Goal: Information Seeking & Learning: Check status

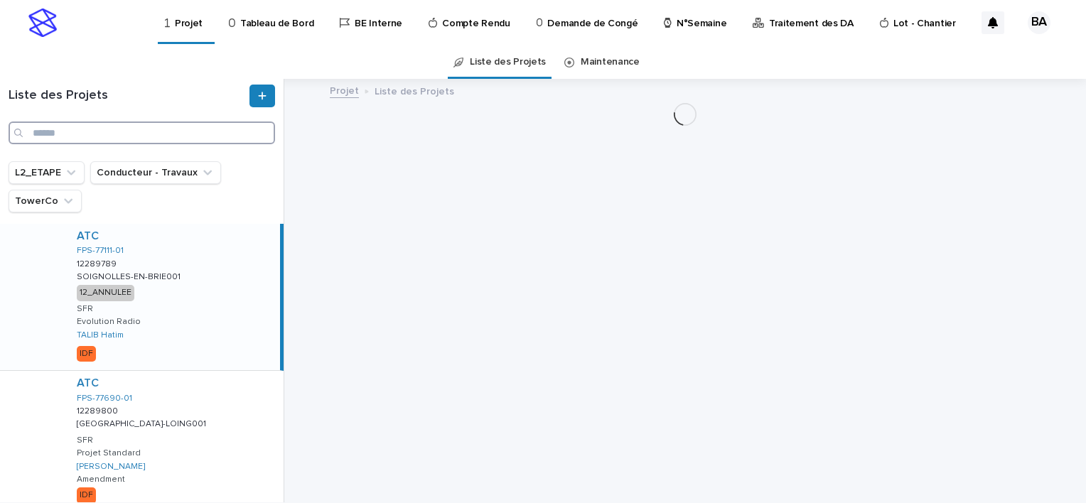
click at [128, 134] on input "Search" at bounding box center [142, 133] width 267 height 23
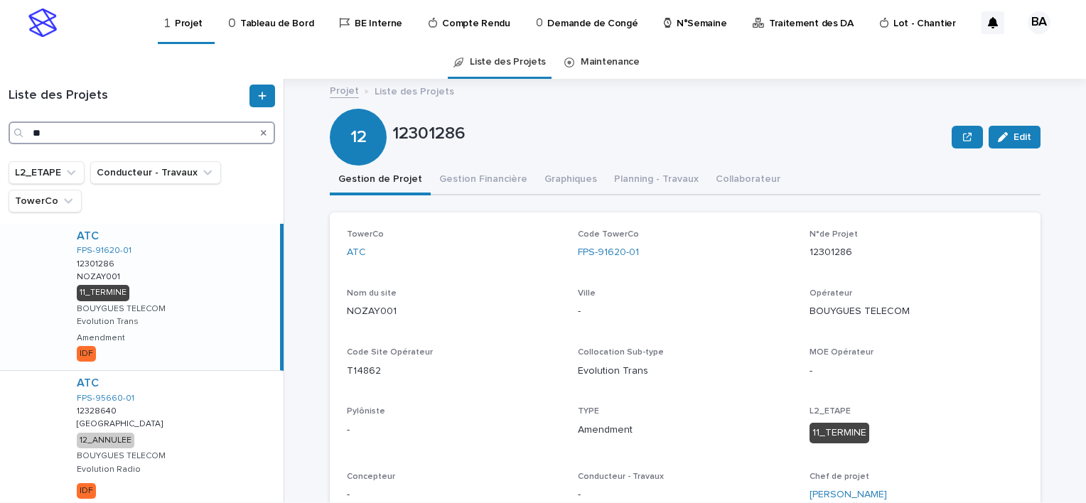
type input "*"
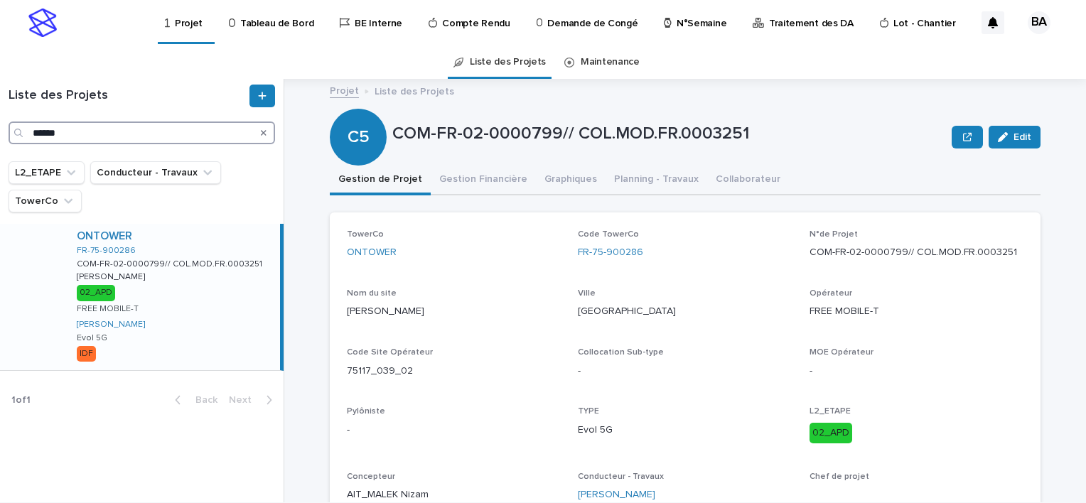
type input "******"
click at [211, 308] on div "ONTOWER FR-75-900286 COM-FR-02-0000799// COL.MOD.FR.0003251 COM-FR-02-0000799//…" at bounding box center [172, 297] width 215 height 146
click at [214, 282] on div "ONTOWER FR-75-900286 COM-FR-02-0000799// COL.MOD.FR.0003251 COM-FR-02-0000799//…" at bounding box center [172, 297] width 215 height 146
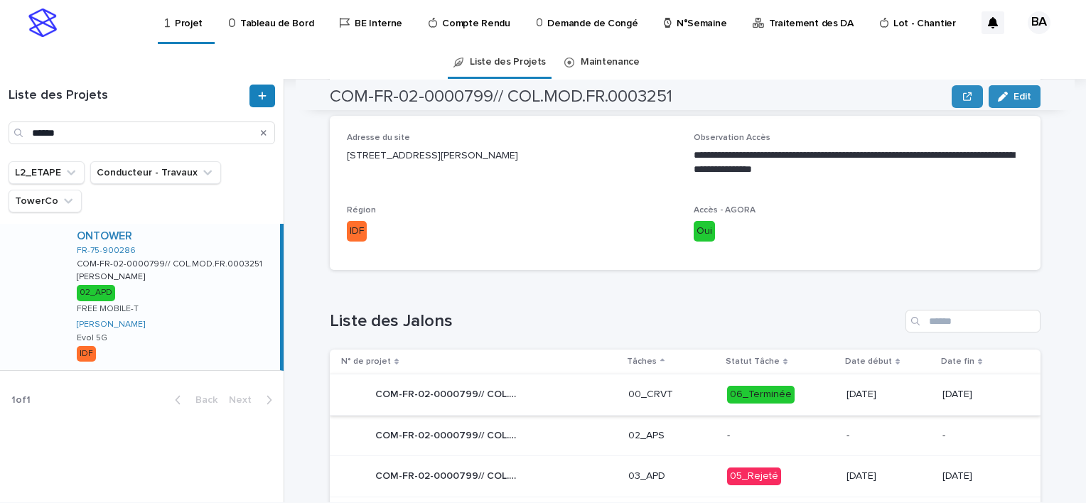
scroll to position [569, 0]
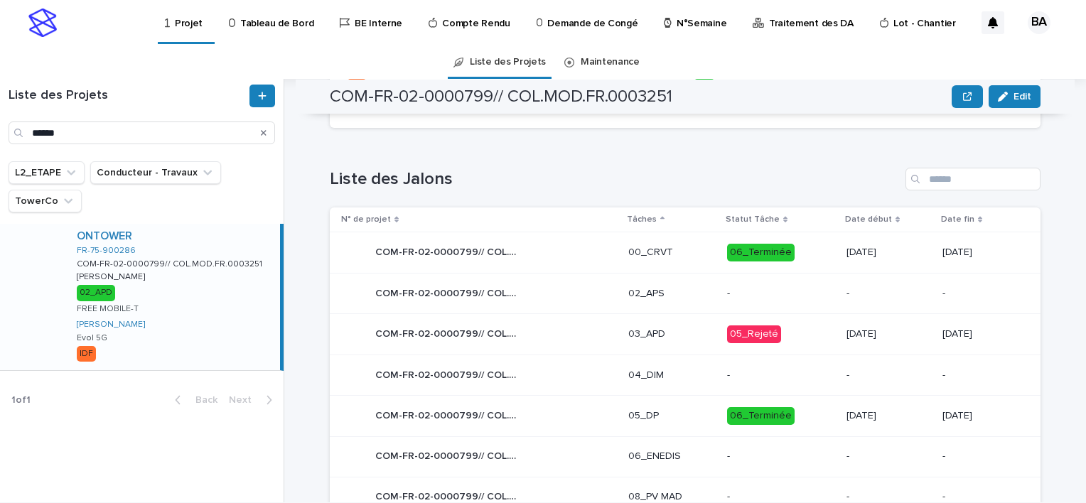
click at [560, 334] on div "COM-FR-02-0000799// COL.MOD.FR.0003251 COM-FR-02-0000799// COL.MOD.FR.0003251" at bounding box center [479, 335] width 276 height 28
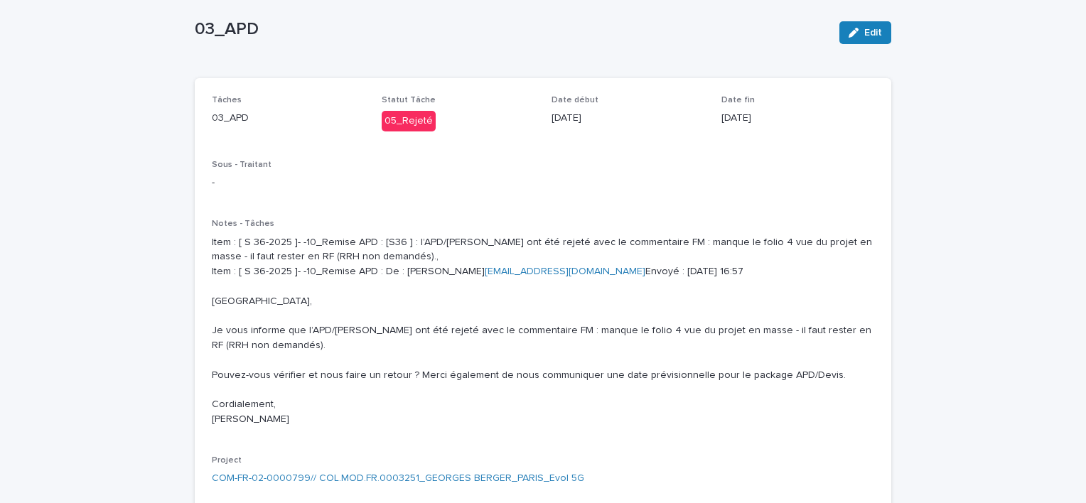
scroll to position [142, 0]
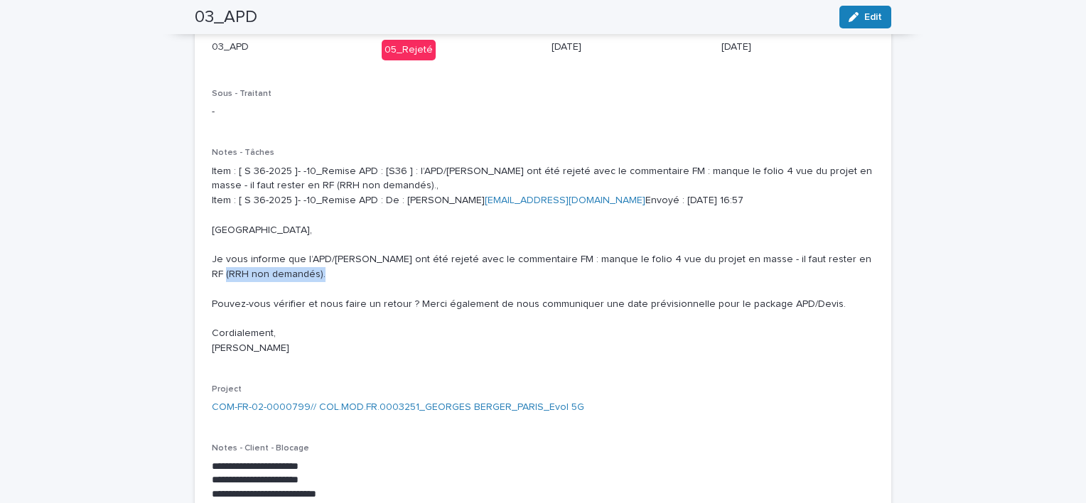
drag, startPoint x: 799, startPoint y: 287, endPoint x: 806, endPoint y: 301, distance: 15.9
click at [806, 301] on p "Item : [ S 36-2025 ]- -10_Remise APD : [S36 ] : l’APD/Devis ont été rejeté avec…" at bounding box center [543, 260] width 663 height 192
drag, startPoint x: 806, startPoint y: 301, endPoint x: 731, endPoint y: 316, distance: 76.7
click at [731, 316] on p "Item : [ S 36-2025 ]- -10_Remise APD : [S36 ] : l’APD/Devis ont été rejeté avec…" at bounding box center [543, 260] width 663 height 192
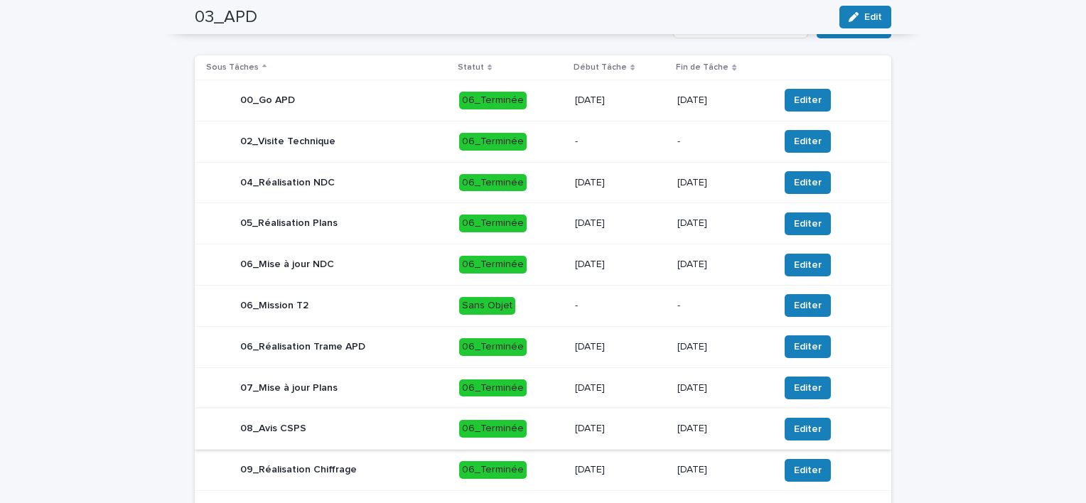
scroll to position [847, 0]
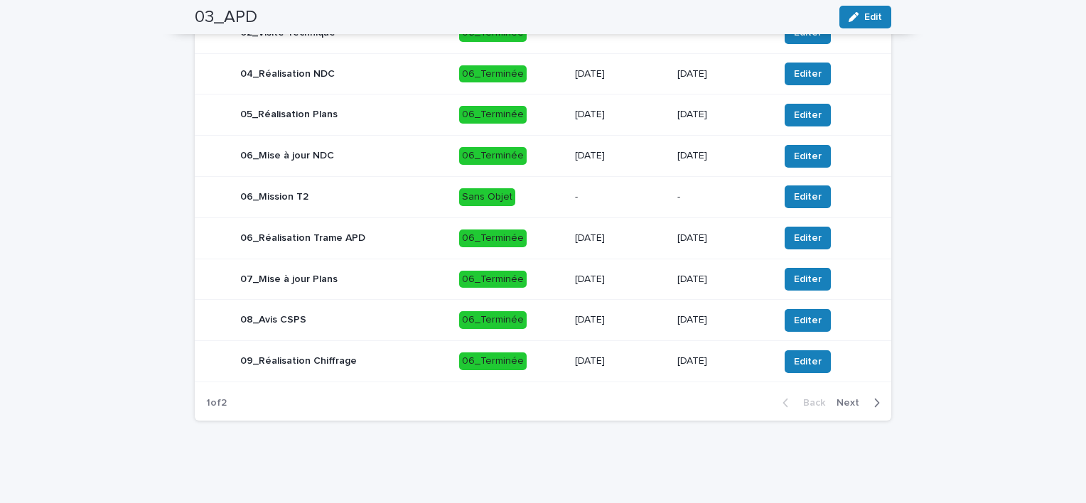
click at [850, 401] on span "Next" at bounding box center [852, 403] width 31 height 10
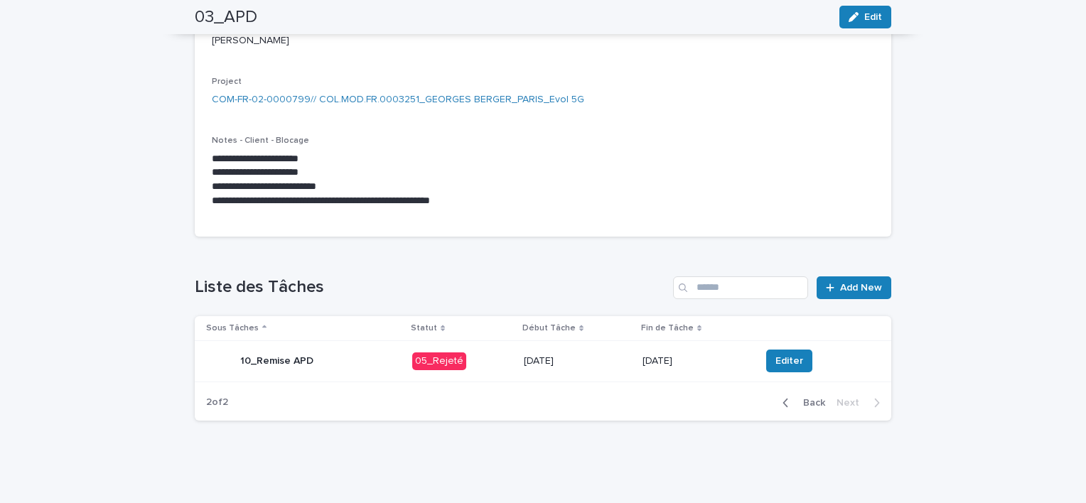
click at [440, 356] on div "05_Rejeté" at bounding box center [439, 362] width 54 height 18
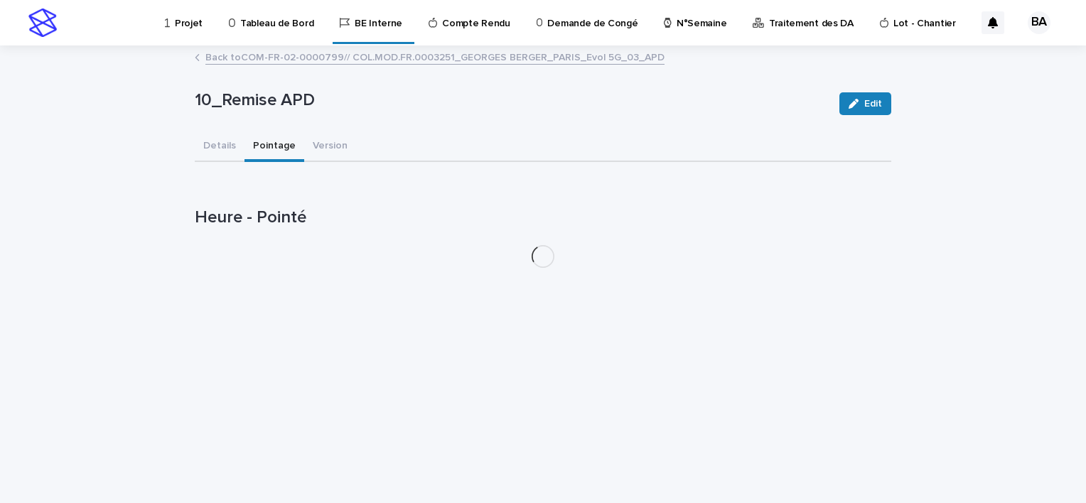
click at [267, 145] on button "Pointage" at bounding box center [275, 147] width 60 height 30
click at [330, 149] on button "Version" at bounding box center [330, 147] width 52 height 30
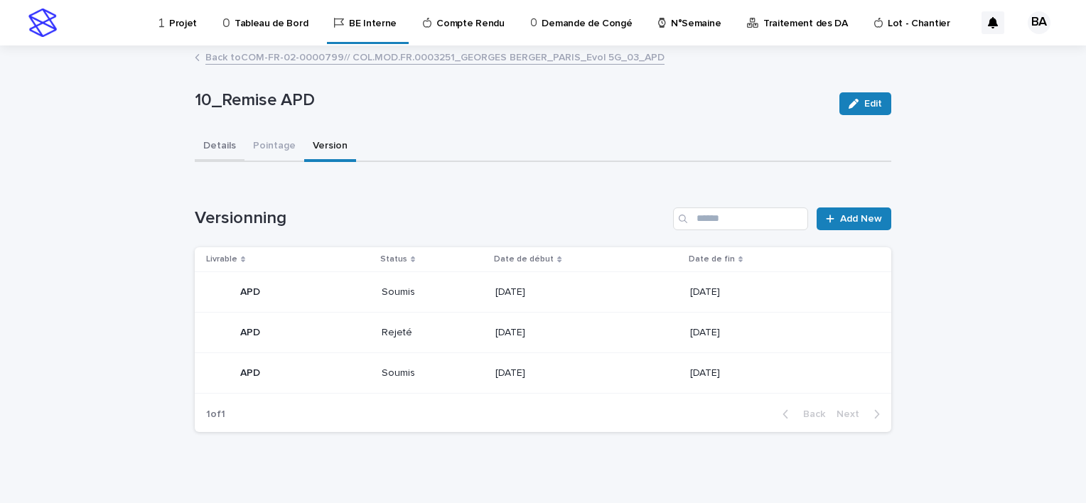
click at [216, 144] on button "Details" at bounding box center [220, 147] width 50 height 30
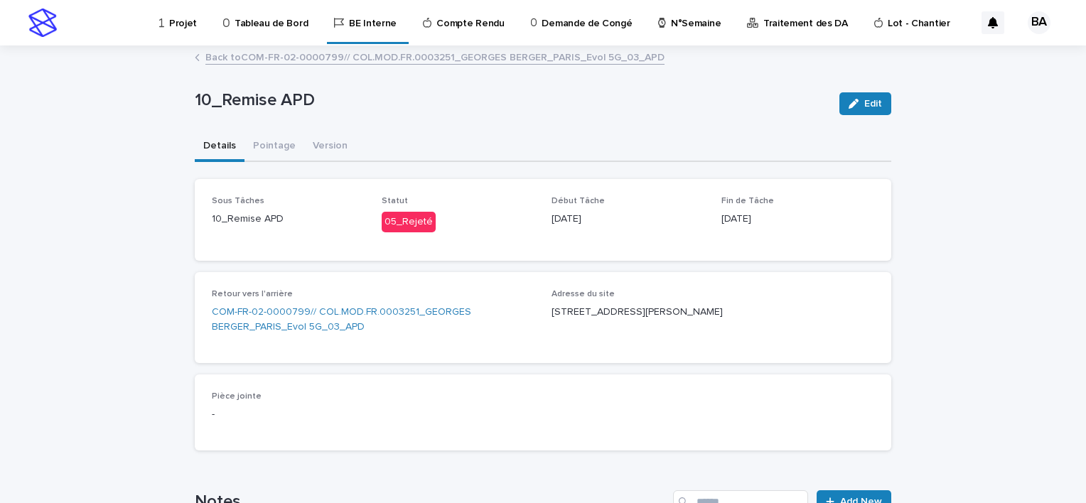
click at [247, 55] on link "Back to COM-FR-02-0000799// COL.MOD.FR.0003251_GEORGES BERGER_PARIS_Evol 5G_03_…" at bounding box center [434, 56] width 459 height 16
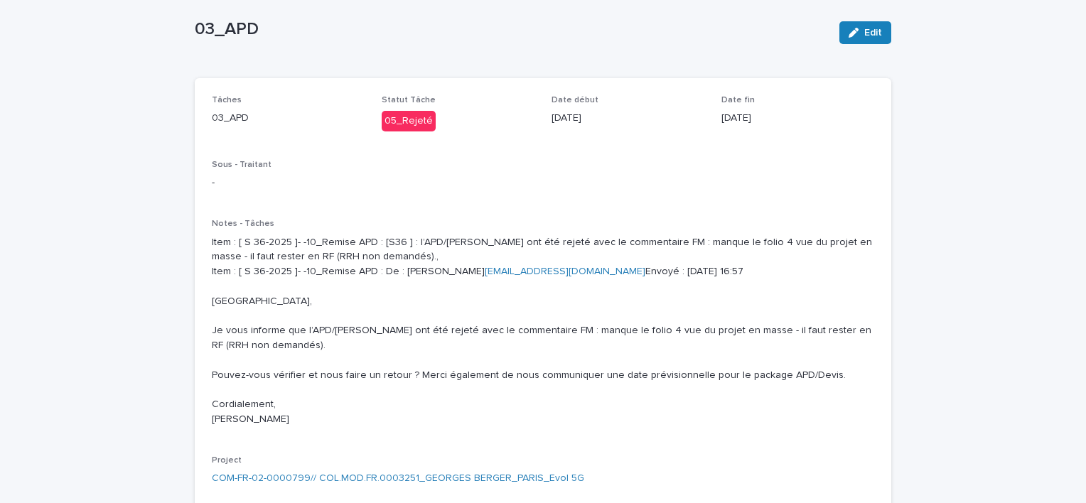
scroll to position [142, 0]
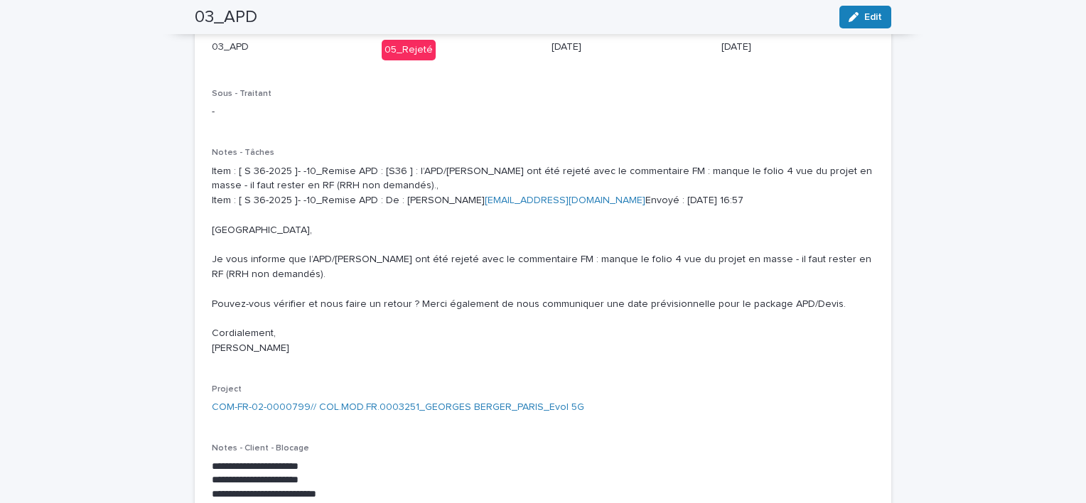
click at [232, 282] on p "Item : [ S 36-2025 ]- -10_Remise APD : [S36 ] : l’APD/Devis ont été rejeté avec…" at bounding box center [543, 260] width 663 height 192
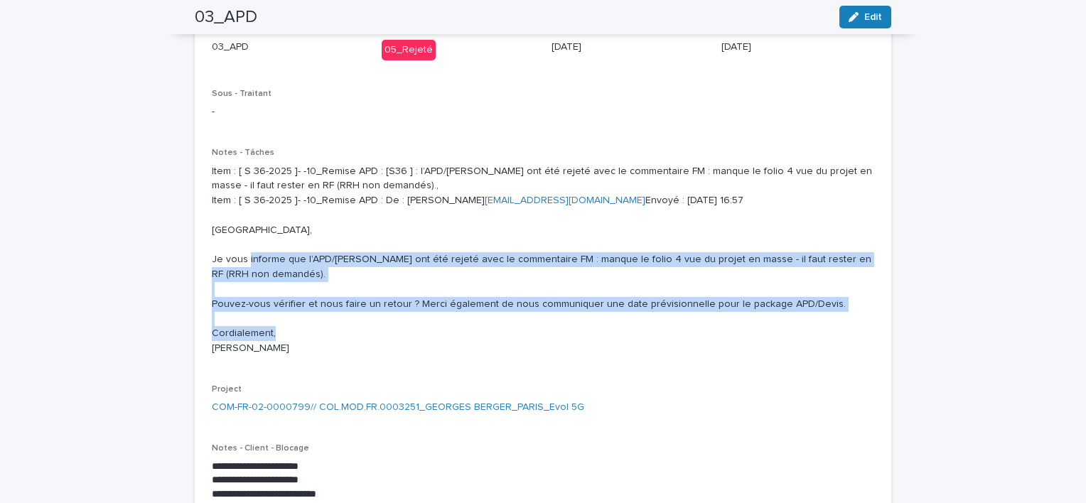
drag, startPoint x: 207, startPoint y: 289, endPoint x: 295, endPoint y: 361, distance: 114.1
click at [295, 356] on p "Item : [ S 36-2025 ]- -10_Remise APD : [S36 ] : l’APD/Devis ont été rejeté avec…" at bounding box center [543, 260] width 663 height 192
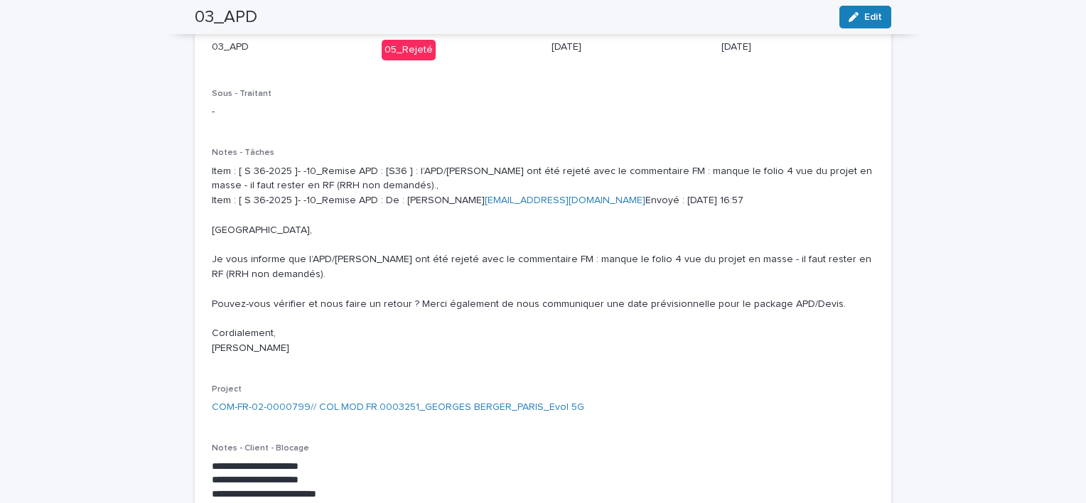
drag, startPoint x: 295, startPoint y: 361, endPoint x: 262, endPoint y: 264, distance: 102.3
click at [263, 277] on p "Item : [ S 36-2025 ]- -10_Remise APD : [S36 ] : l’APD/Devis ont été rejeté avec…" at bounding box center [543, 260] width 663 height 192
drag, startPoint x: 245, startPoint y: 228, endPoint x: 302, endPoint y: 377, distance: 159.7
click at [302, 356] on p "Item : [ S 36-2025 ]- -10_Remise APD : [S36 ] : l’APD/Devis ont été rejeté avec…" at bounding box center [543, 260] width 663 height 192
copy p "lundi 1 septembre 2025 16:57 Bonjour, Je vous informe que l’APD/Devis ont été r…"
